Goal: Task Accomplishment & Management: Manage account settings

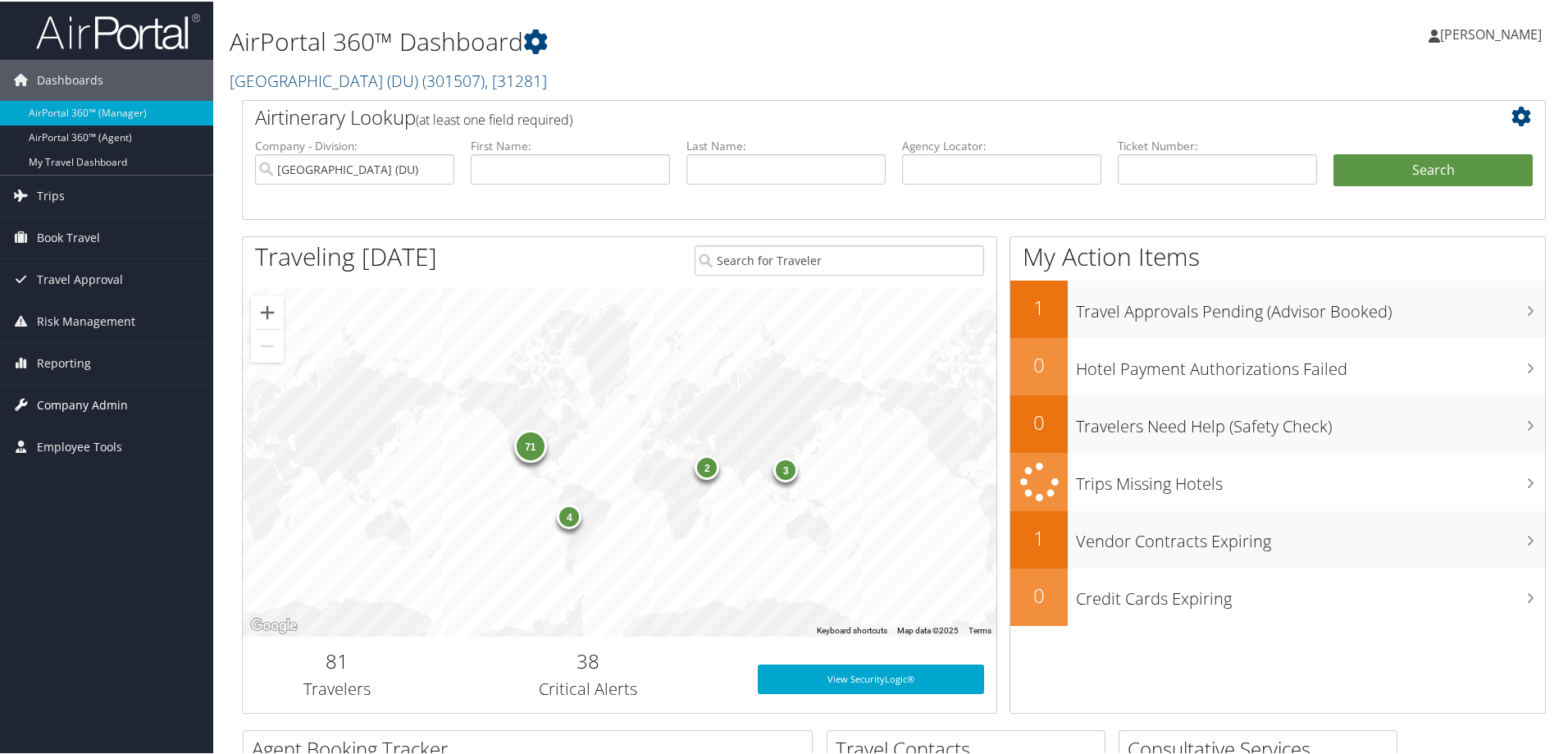
click at [82, 391] on span "Company Admin" at bounding box center [82, 404] width 91 height 41
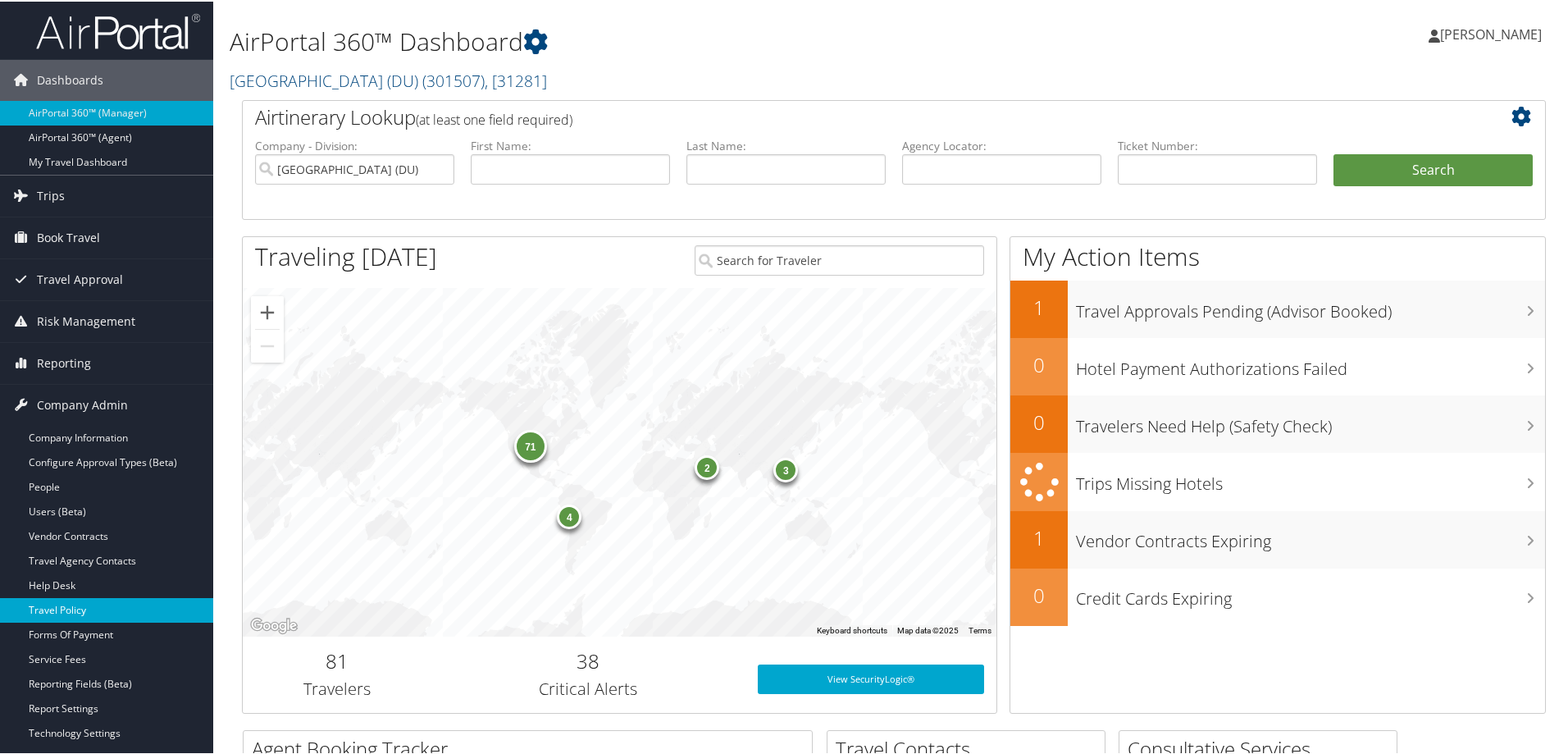
click at [56, 609] on link "Travel Policy" at bounding box center [107, 608] width 213 height 25
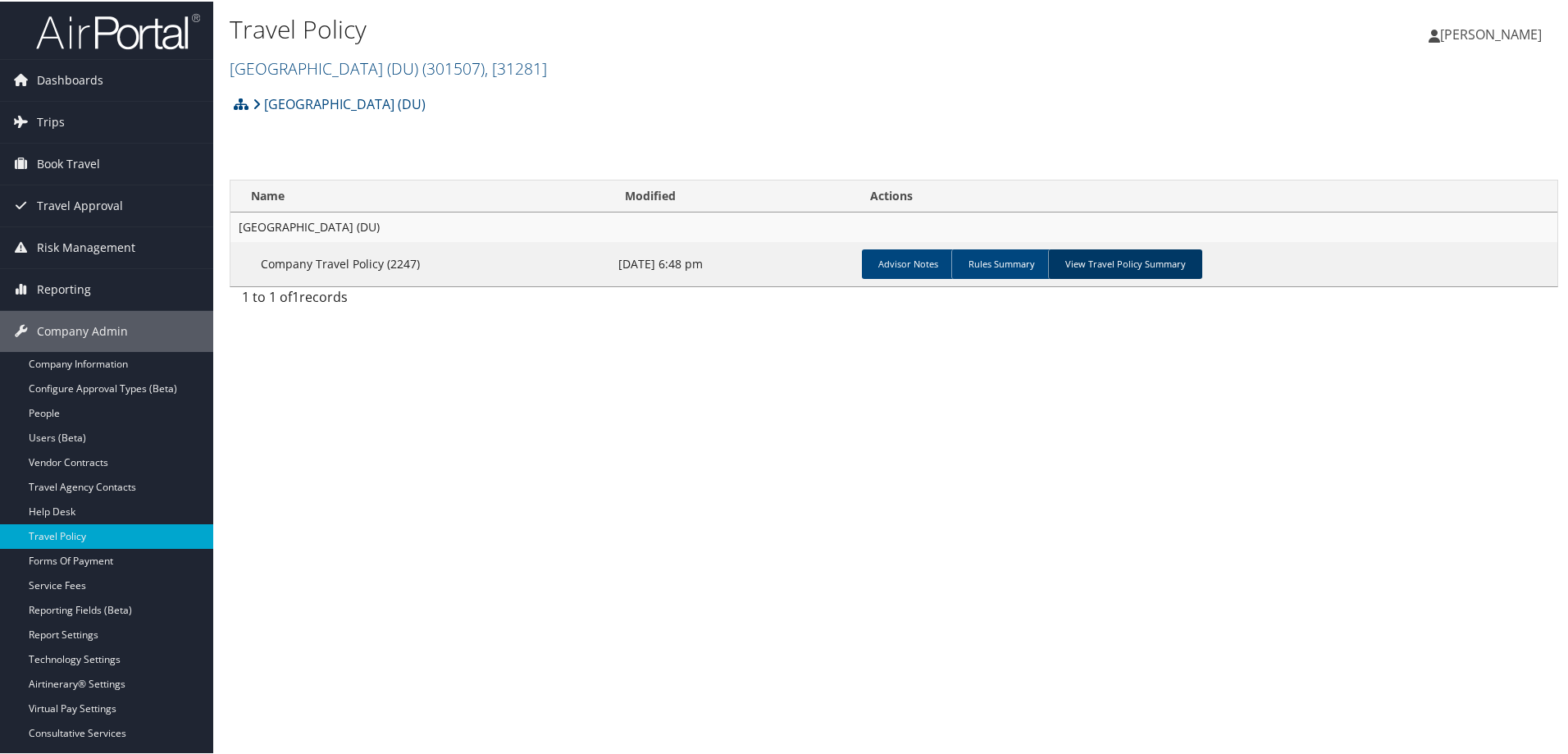
click at [1115, 255] on link "View Travel Policy Summary" at bounding box center [1125, 262] width 154 height 30
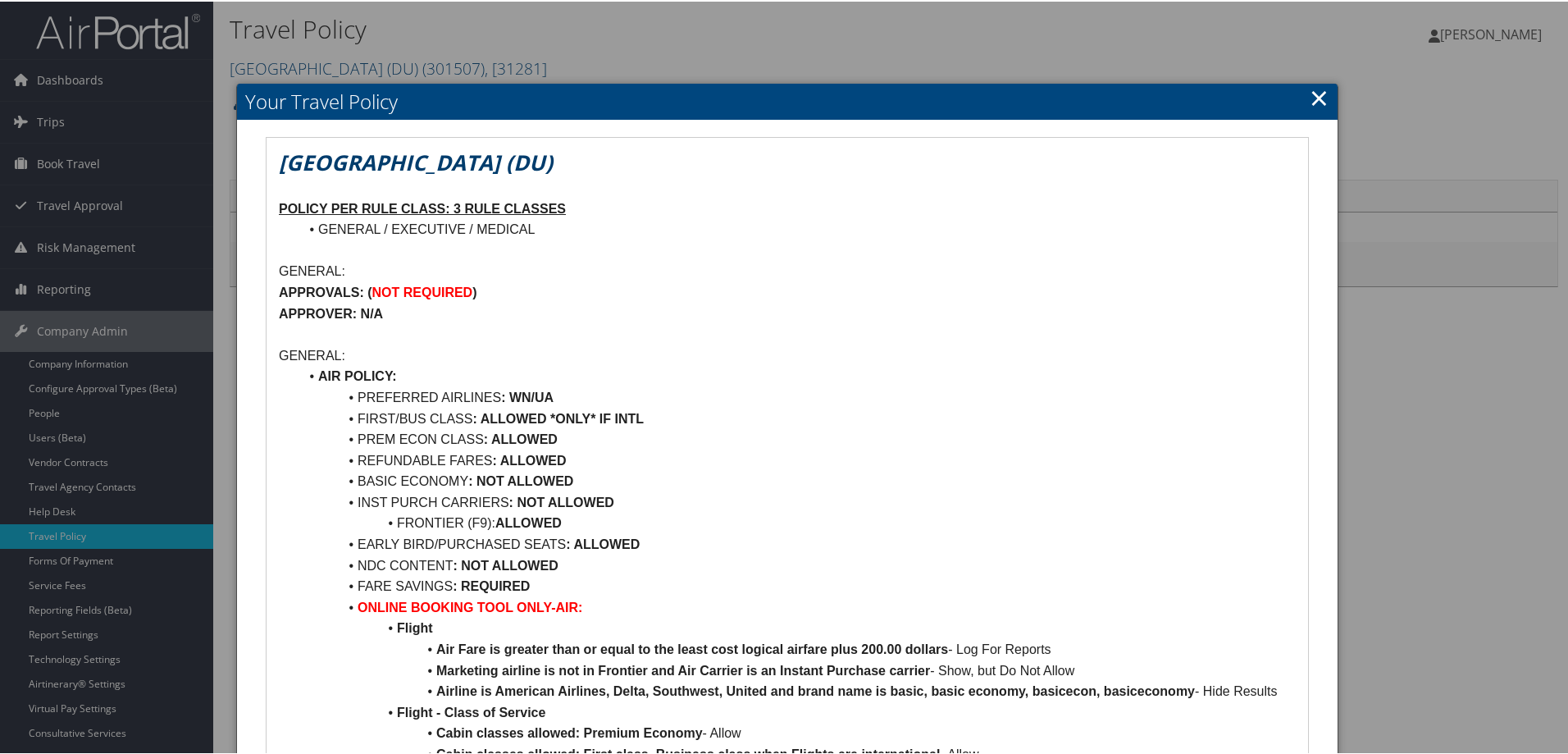
click at [1309, 95] on link "×" at bounding box center [1319, 96] width 19 height 32
